Goal: Information Seeking & Learning: Learn about a topic

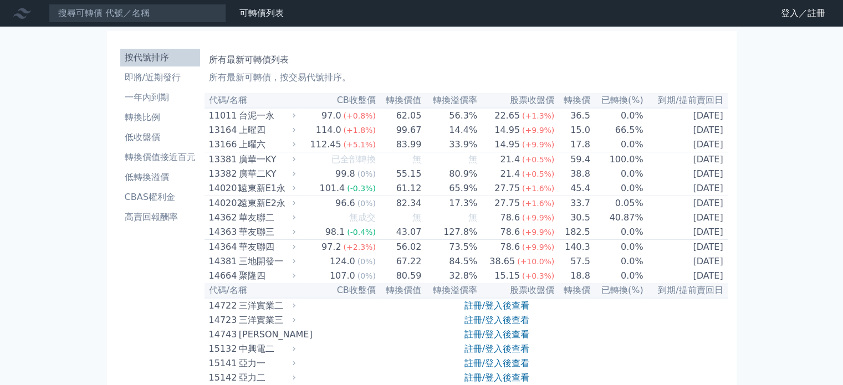
click at [507, 315] on link "註冊/登入後查看" at bounding box center [496, 320] width 65 height 11
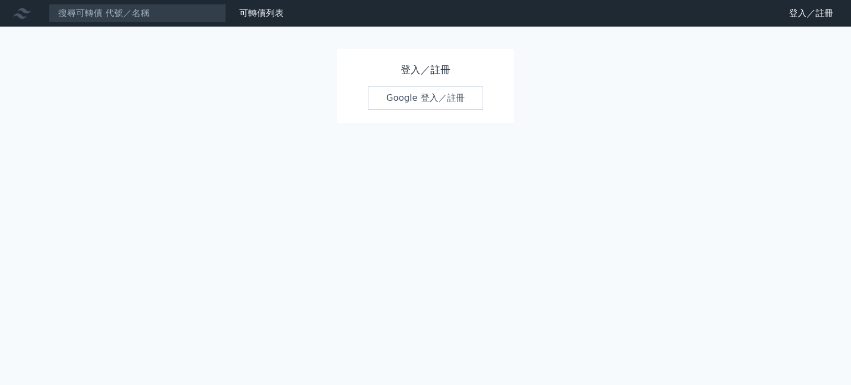
click at [446, 98] on div "登入／註冊 Google 登入／註冊" at bounding box center [425, 86] width 177 height 74
click at [446, 96] on div "登入／註冊 Google 登入／註冊" at bounding box center [425, 86] width 177 height 74
click at [442, 89] on link "Google 登入／註冊" at bounding box center [425, 97] width 115 height 23
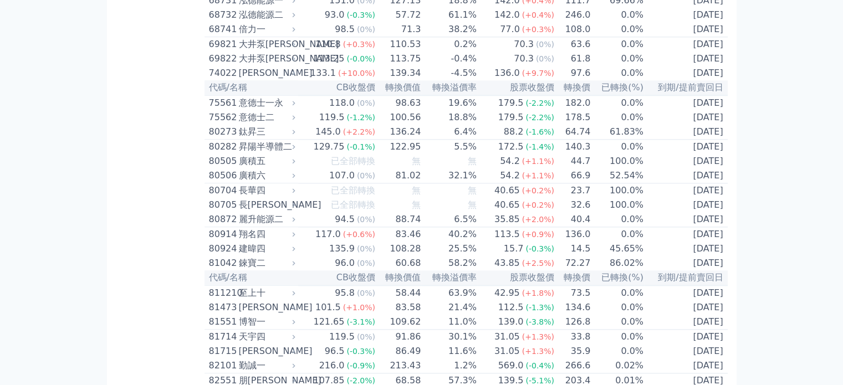
scroll to position [5284, 0]
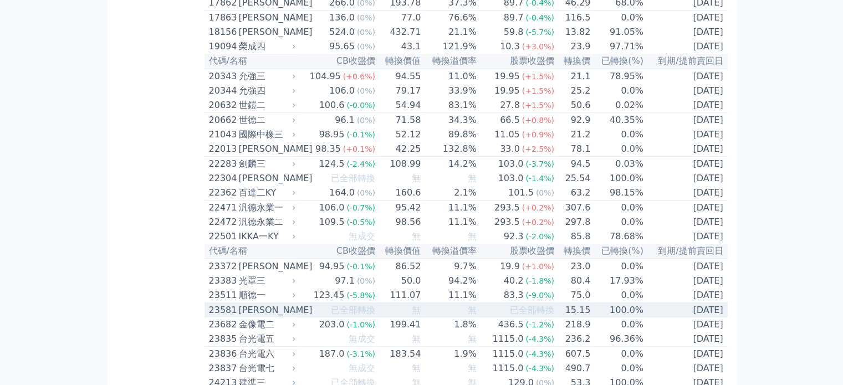
scroll to position [610, 0]
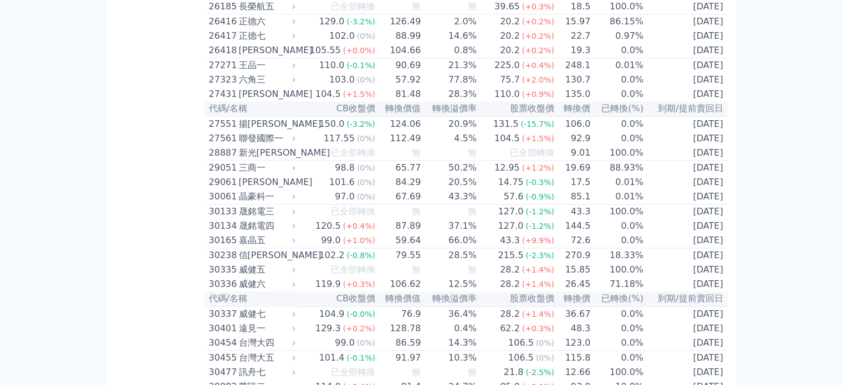
scroll to position [1386, 0]
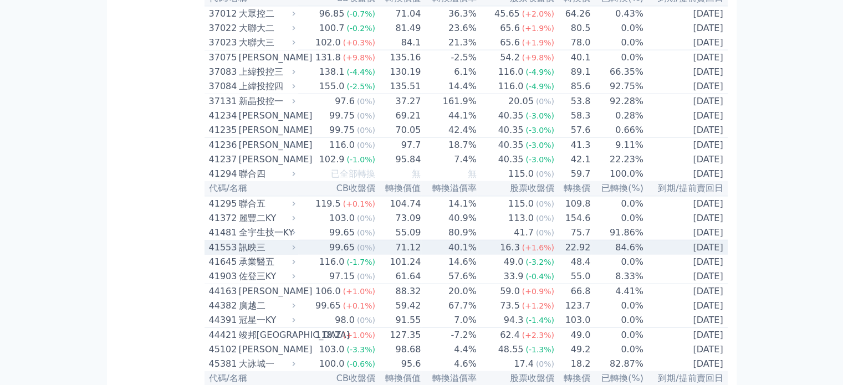
scroll to position [2771, 0]
